Goal: Check status: Check status

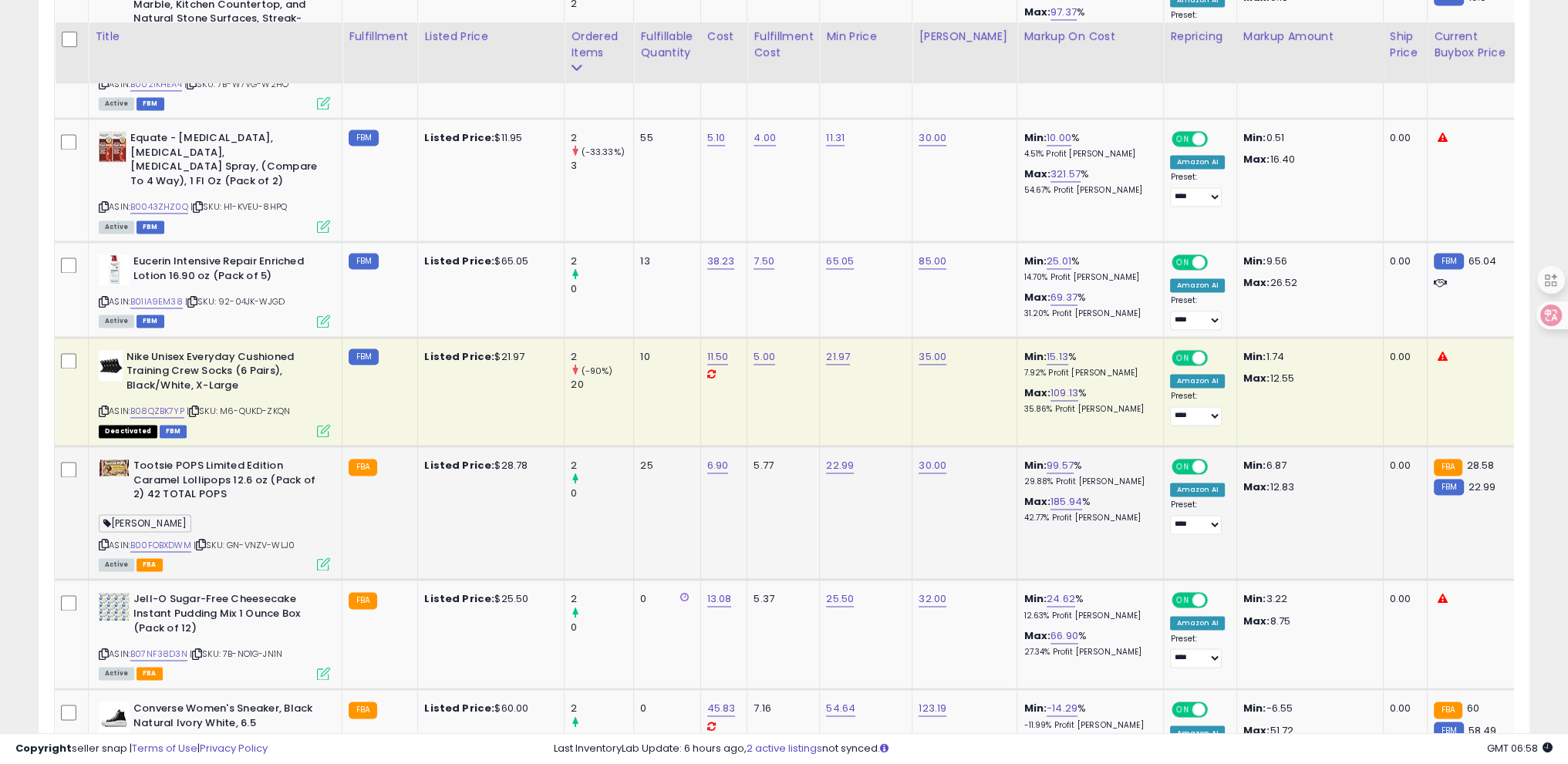
scroll to position [3353, 0]
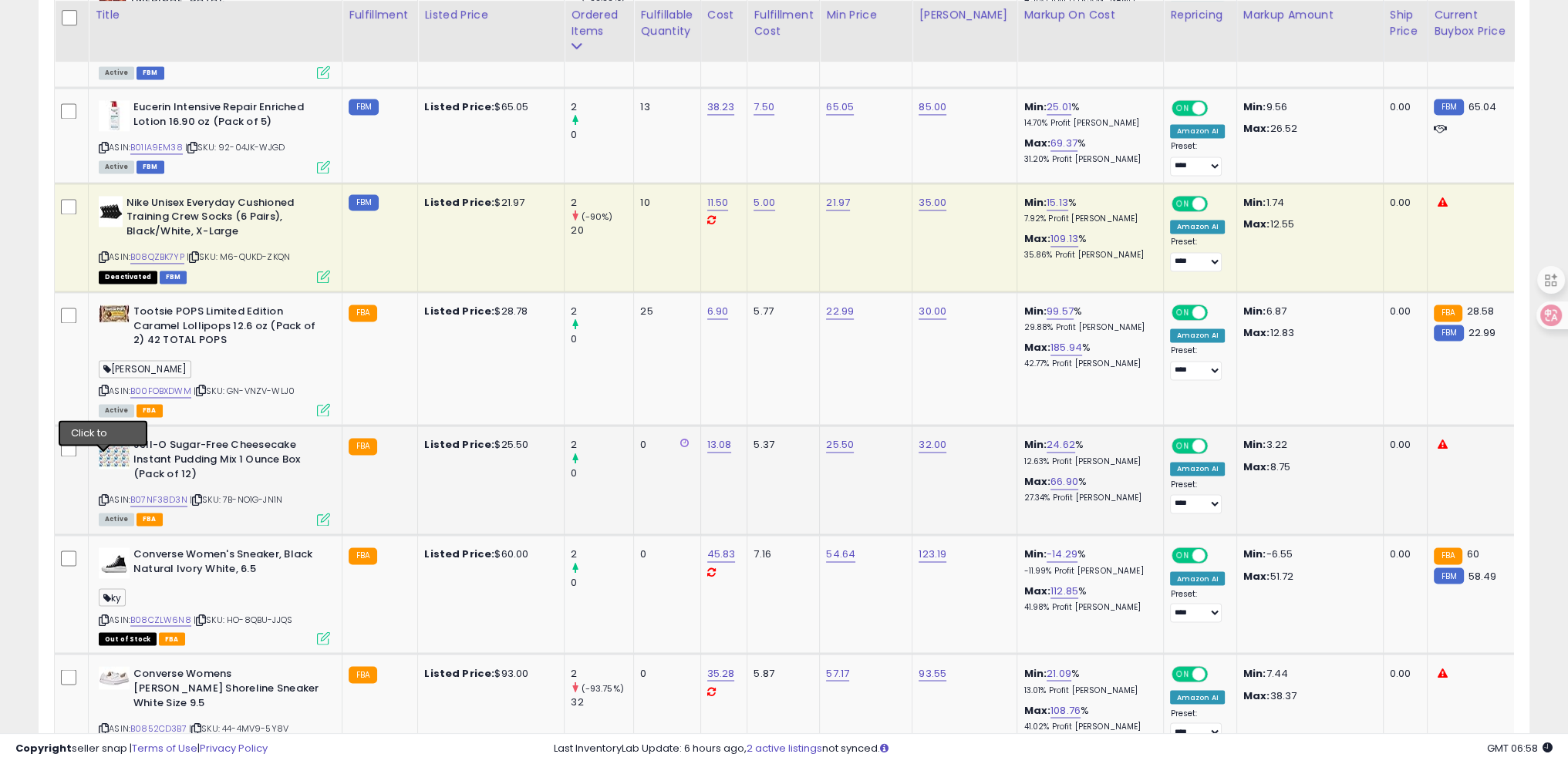
click at [99, 496] on icon at bounding box center [104, 500] width 10 height 8
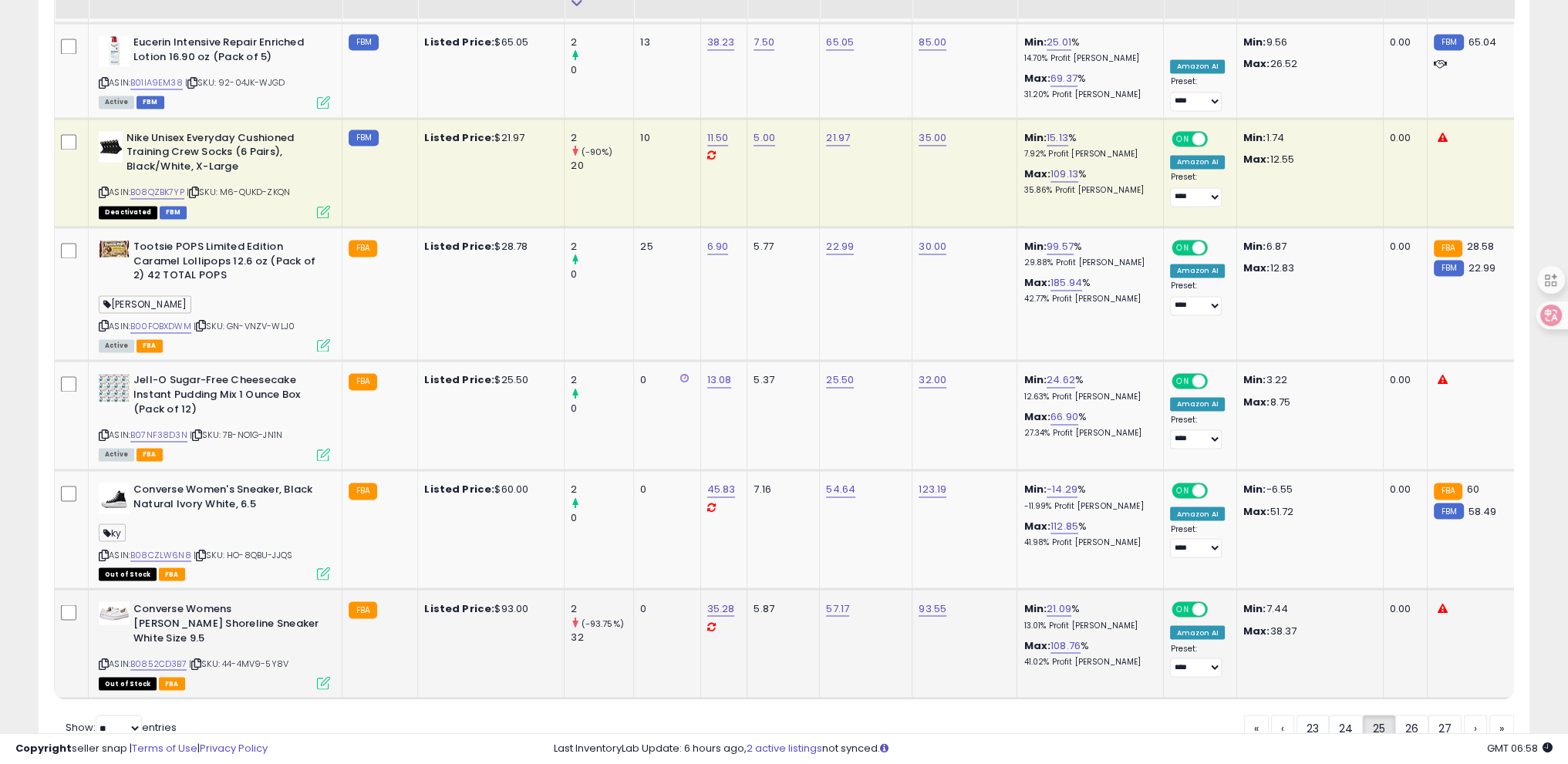
scroll to position [3443, 0]
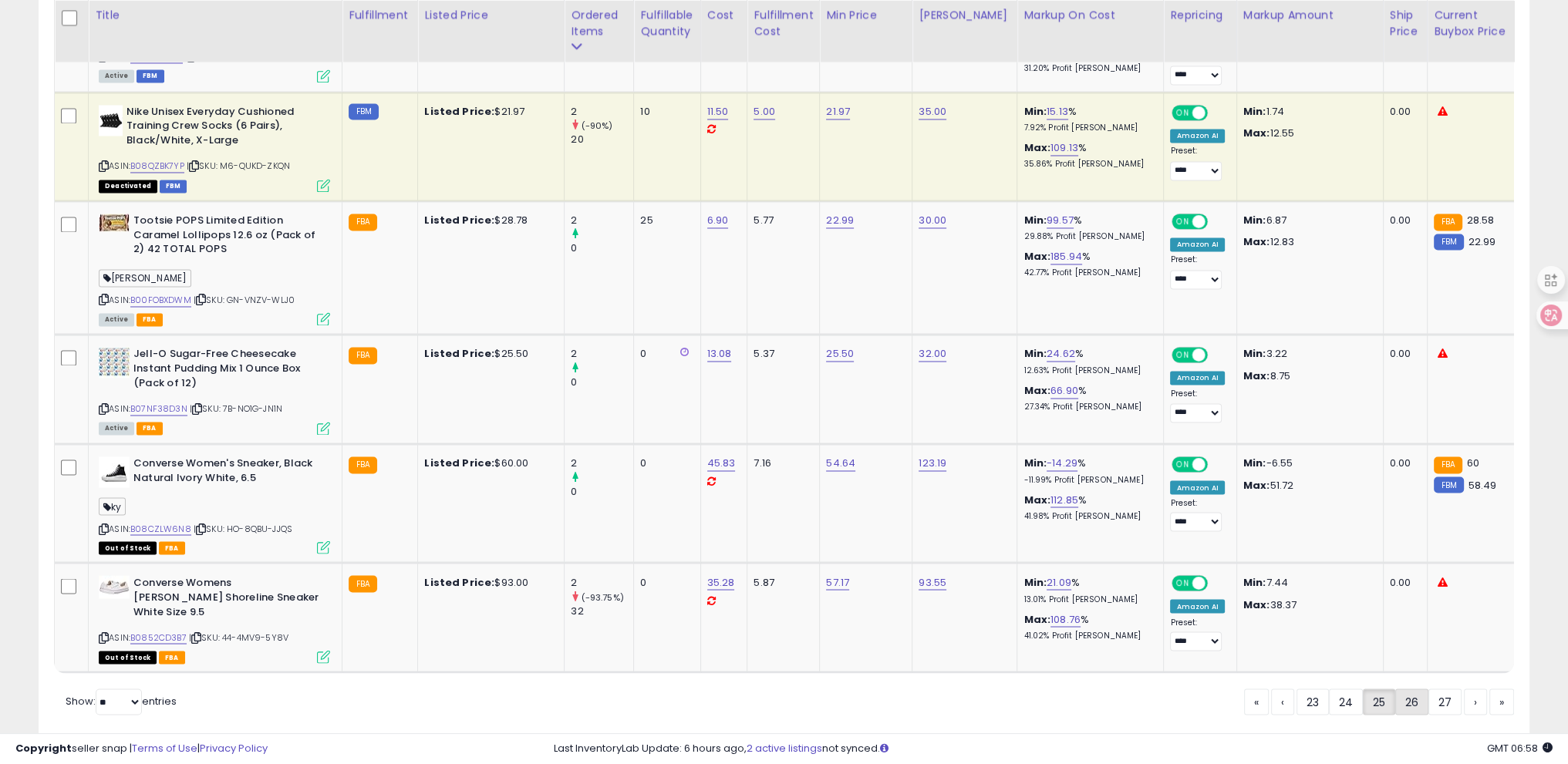
click at [1413, 689] on link "26" at bounding box center [1412, 701] width 34 height 26
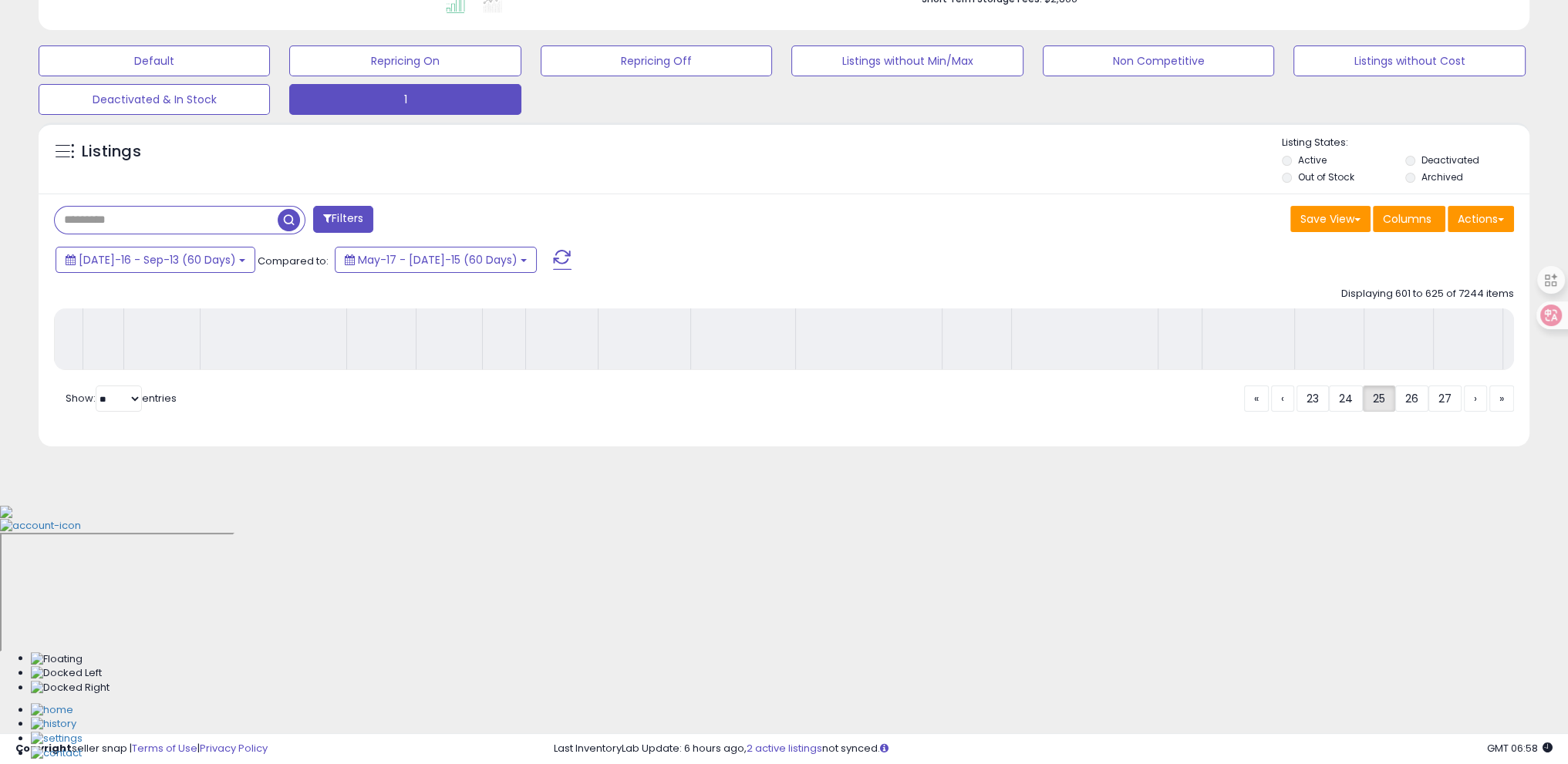
scroll to position [191, 0]
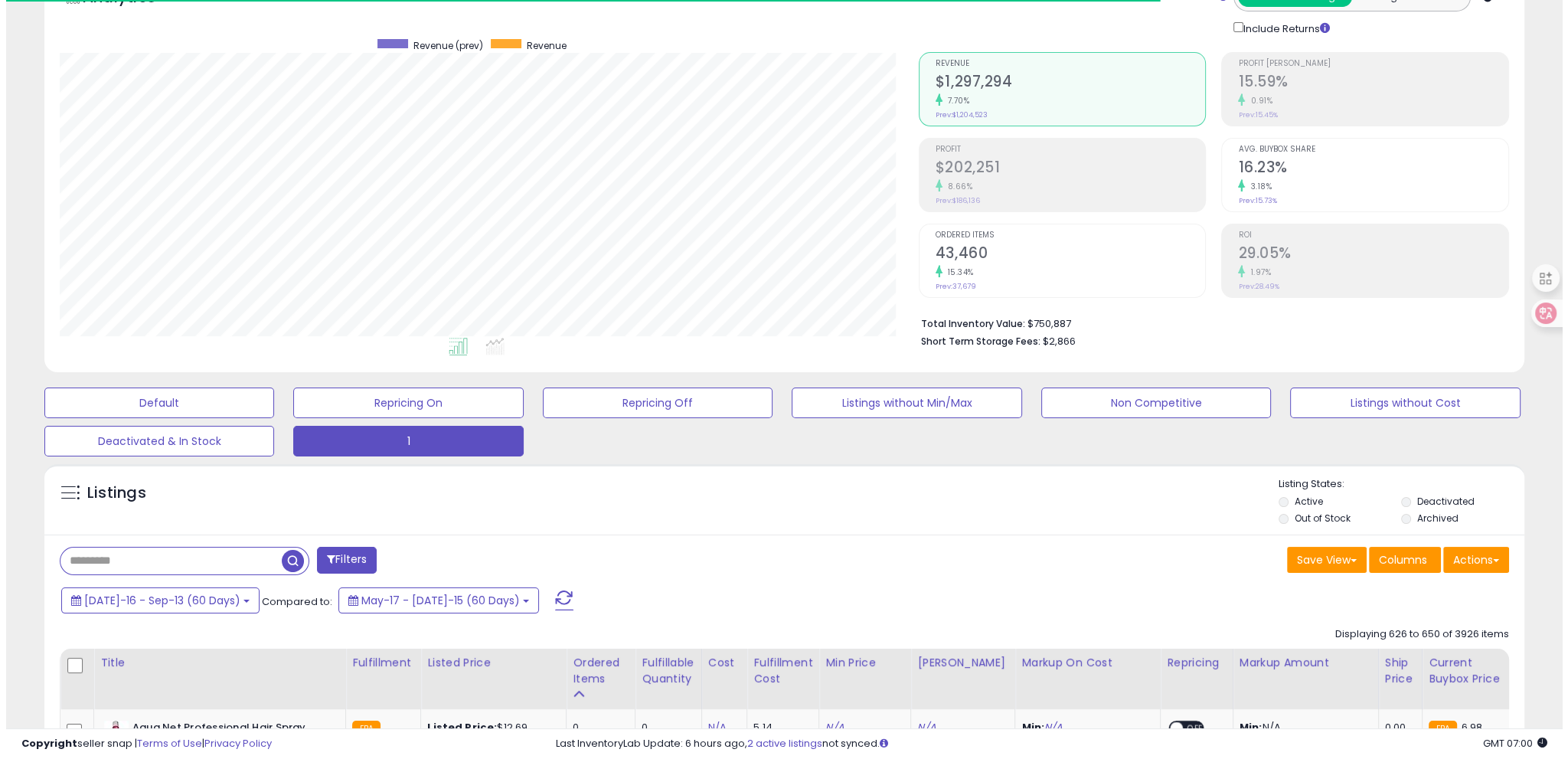
scroll to position [153, 0]
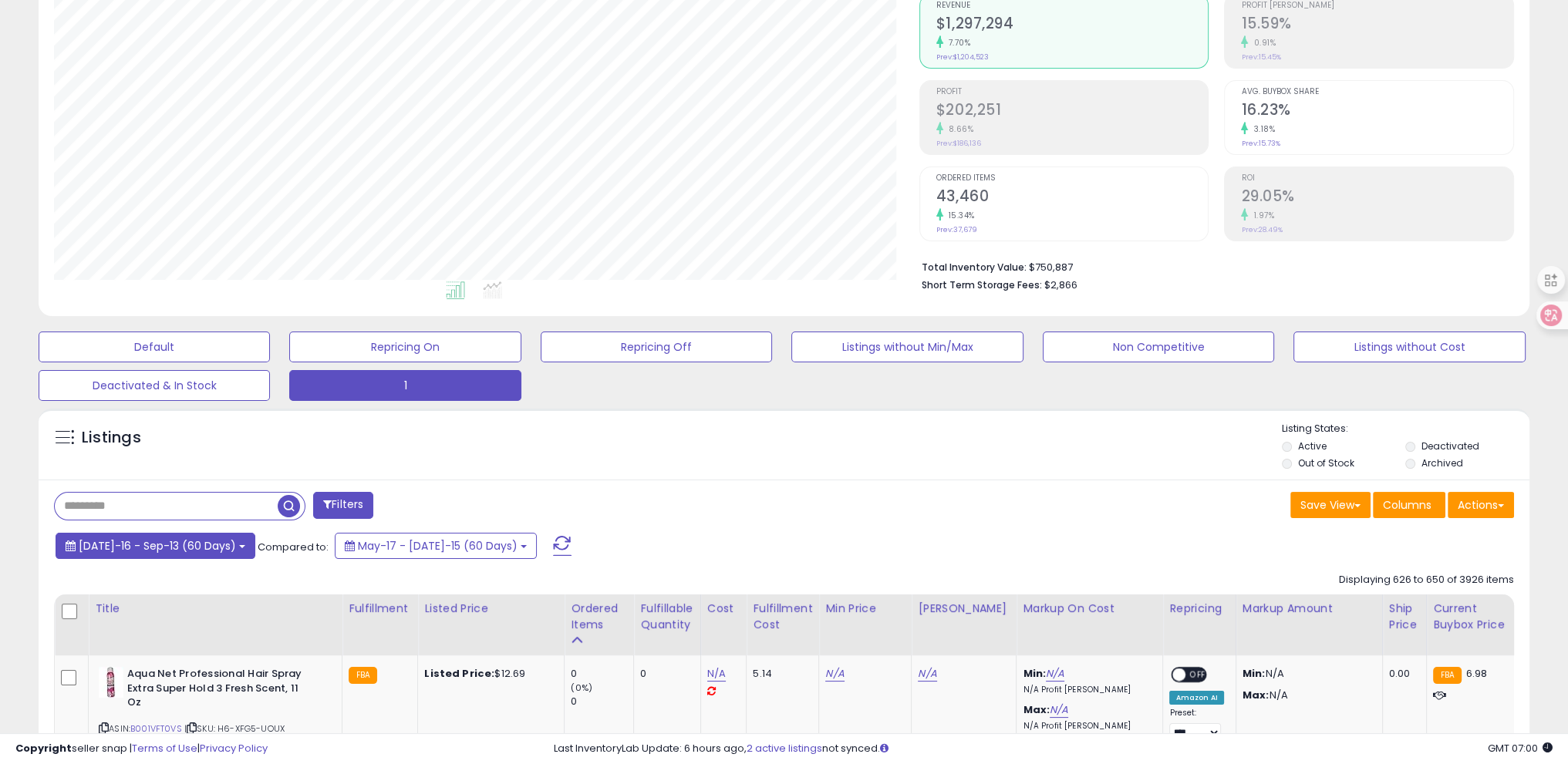
click at [219, 543] on button "[DATE]-16 - Sep-13 (60 Days)" at bounding box center [155, 545] width 200 height 26
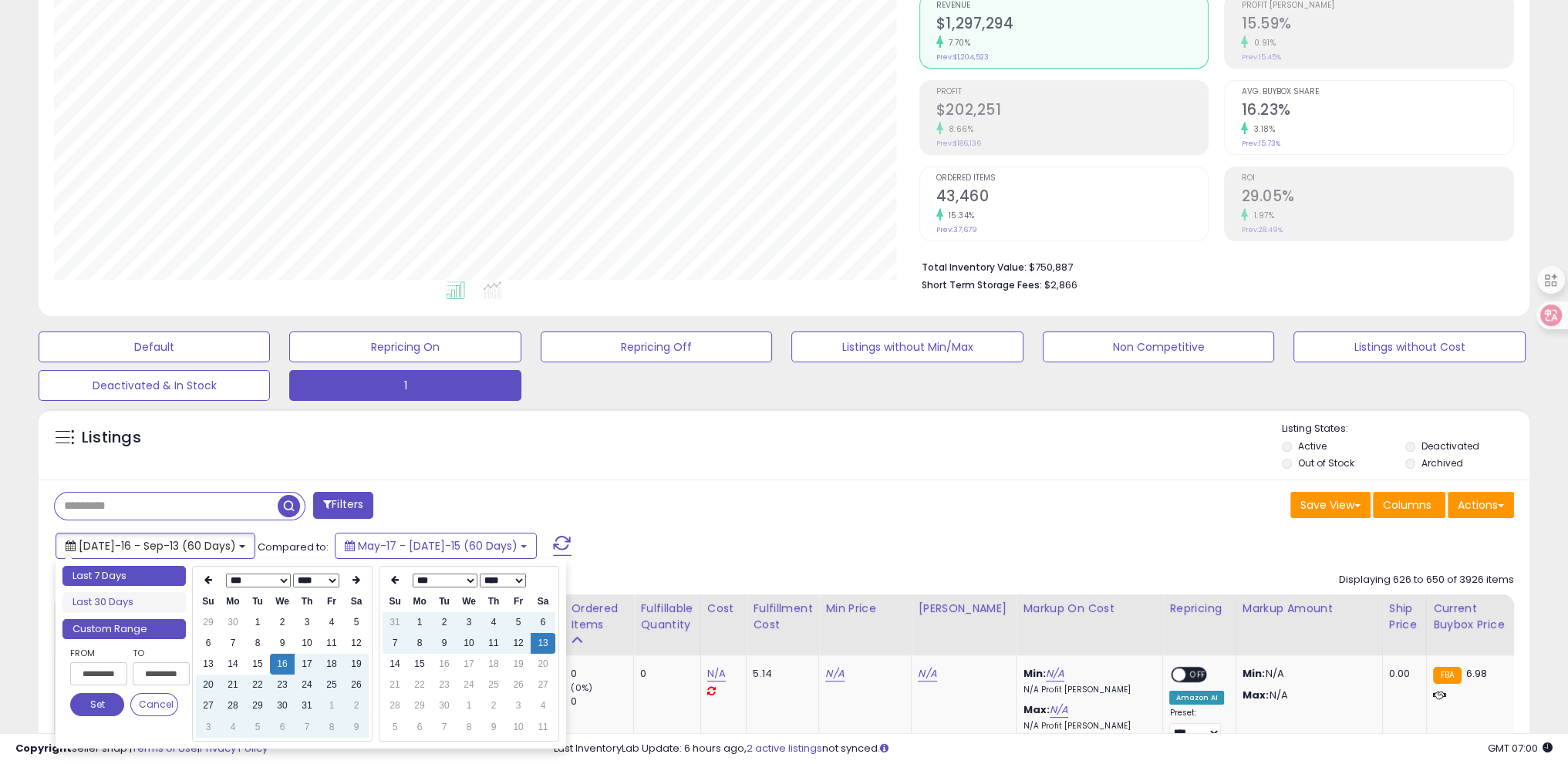
type input "**********"
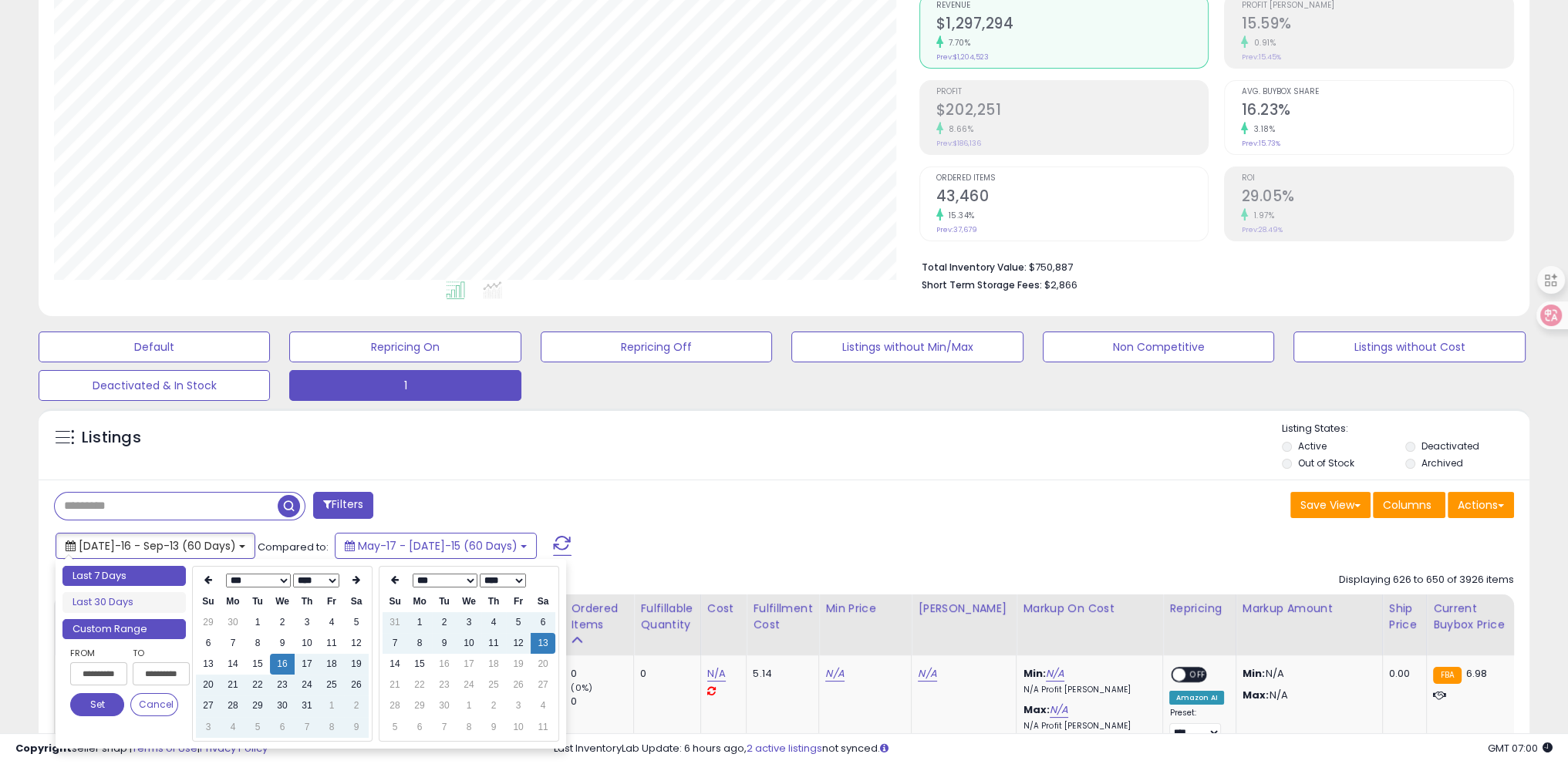
type input "**********"
drag, startPoint x: 129, startPoint y: 574, endPoint x: 167, endPoint y: 569, distance: 38.3
click at [128, 574] on li "Last 7 Days" at bounding box center [123, 576] width 123 height 21
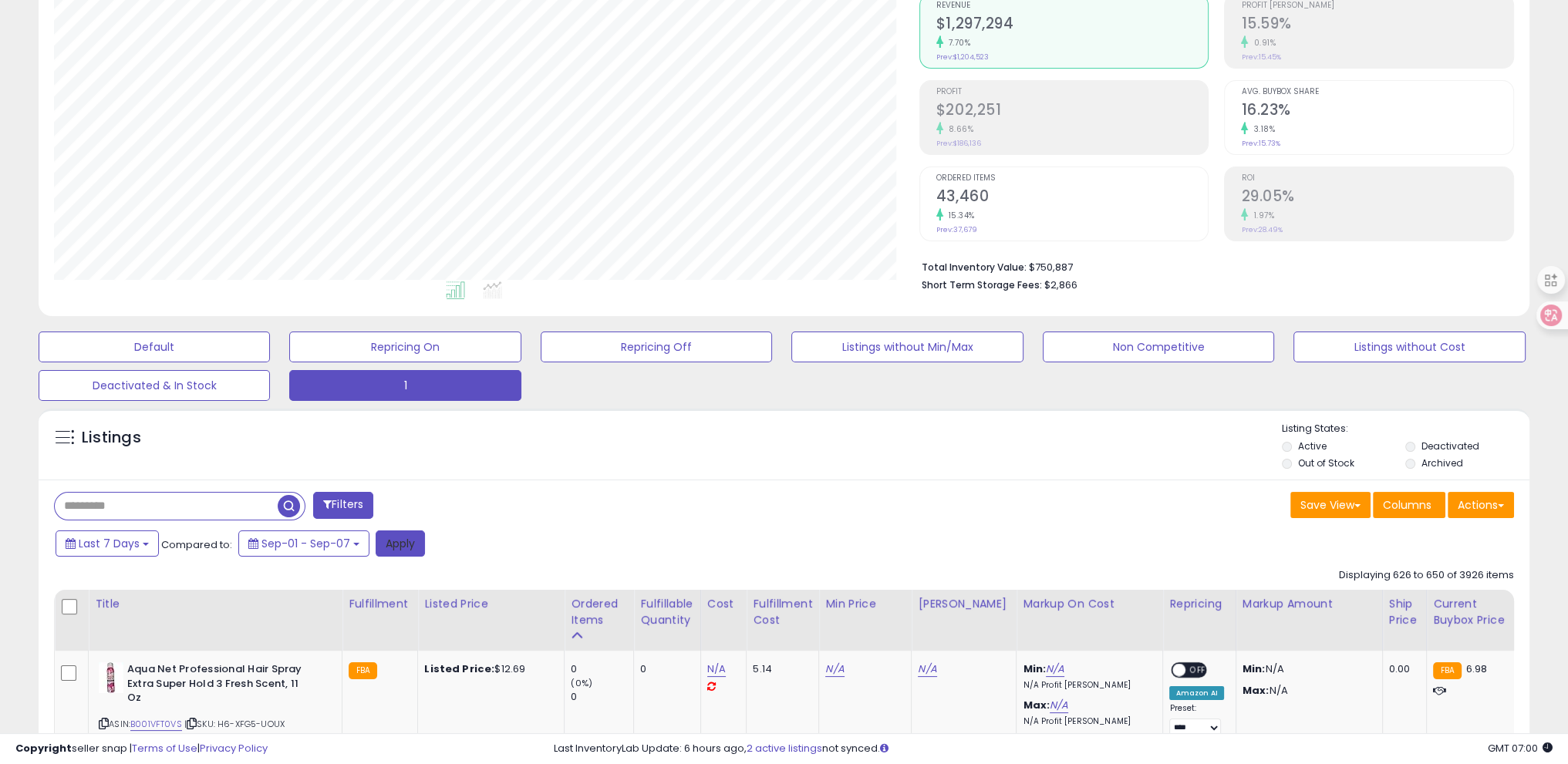
click at [398, 548] on button "Apply" at bounding box center [400, 543] width 49 height 26
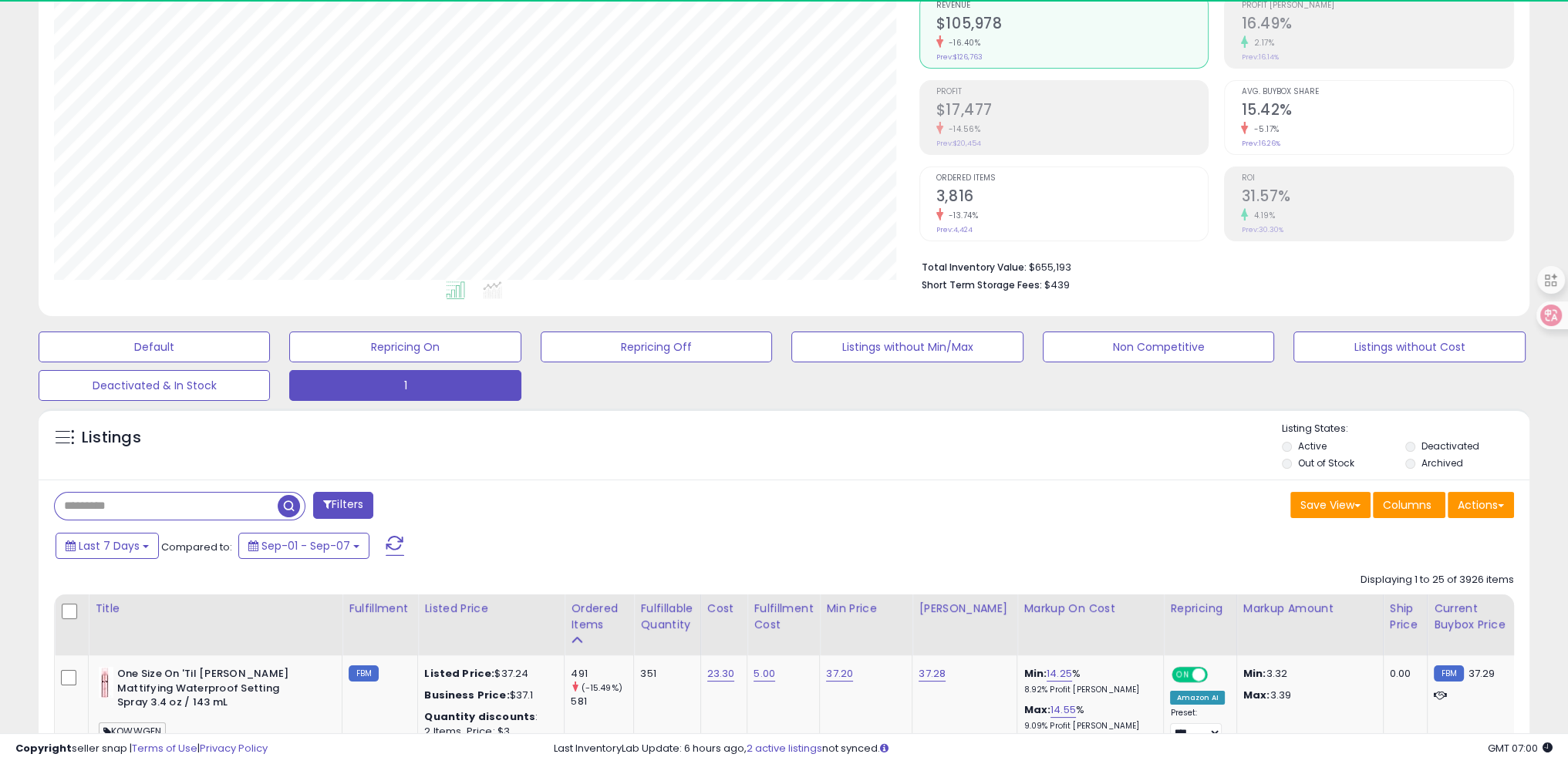
scroll to position [315, 865]
